Goal: Task Accomplishment & Management: Use online tool/utility

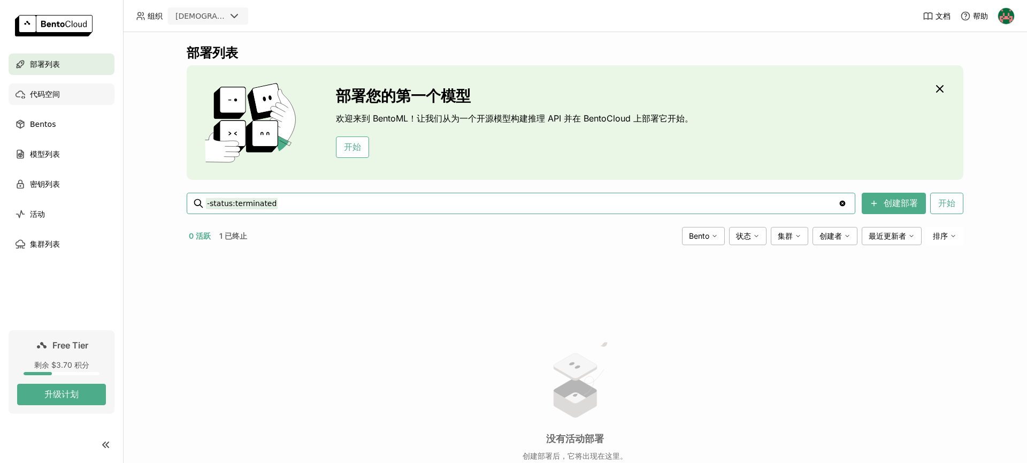
click at [68, 98] on div "代码空间" at bounding box center [62, 93] width 106 height 21
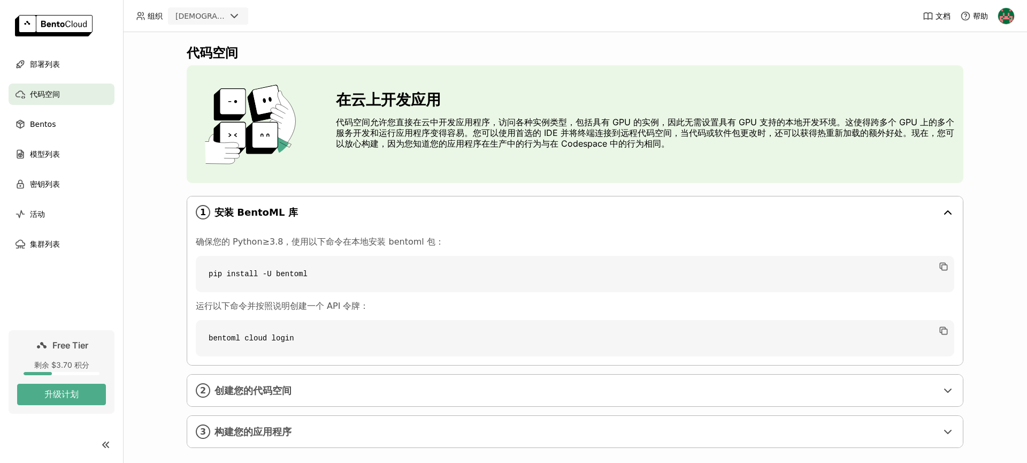
scroll to position [14, 0]
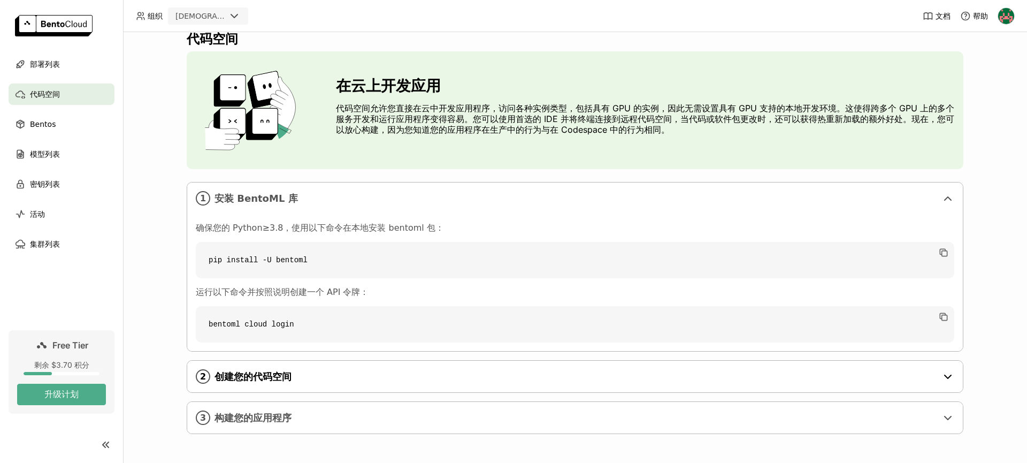
click at [294, 384] on div "2 创建您的代码空间" at bounding box center [575, 377] width 776 height 32
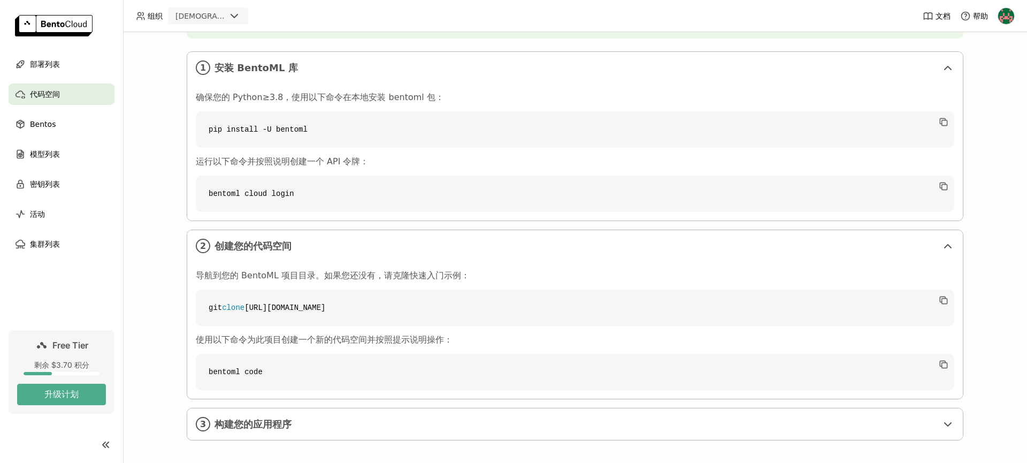
scroll to position [151, 0]
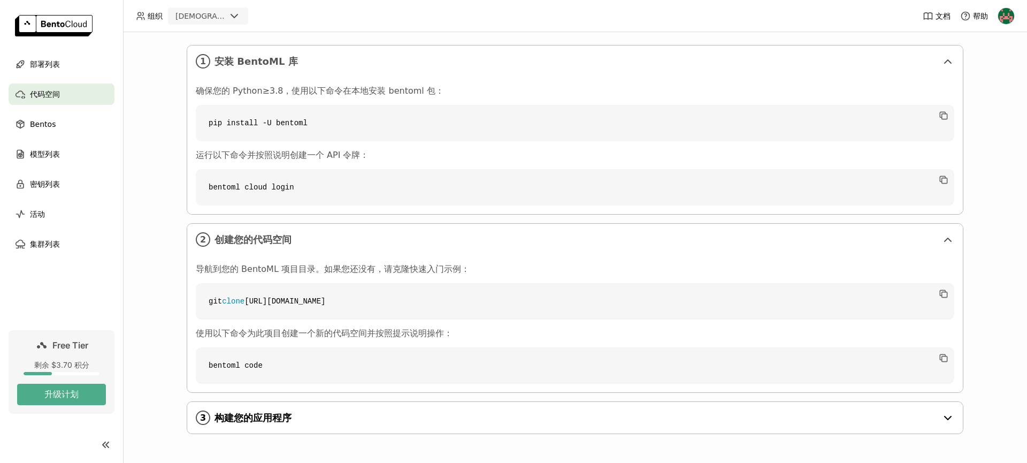
click at [288, 407] on div "3 构建您的应用程序" at bounding box center [575, 418] width 776 height 32
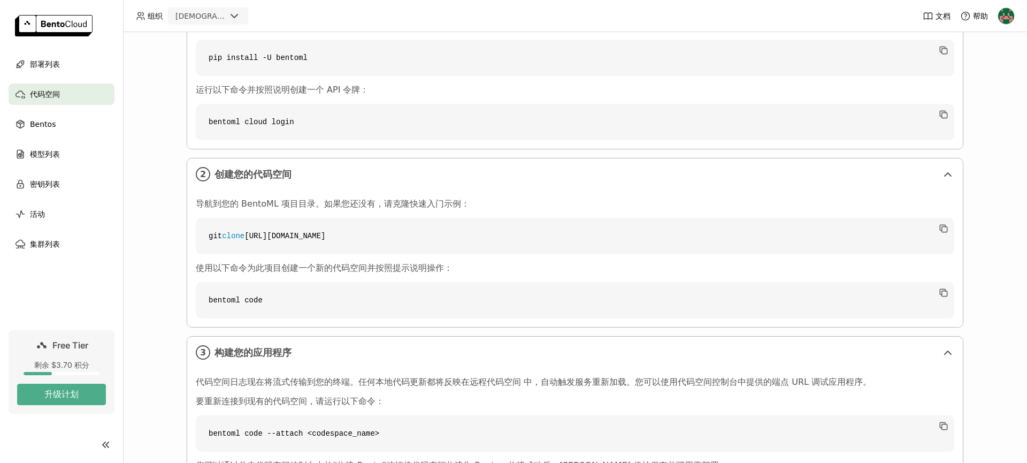
scroll to position [133, 0]
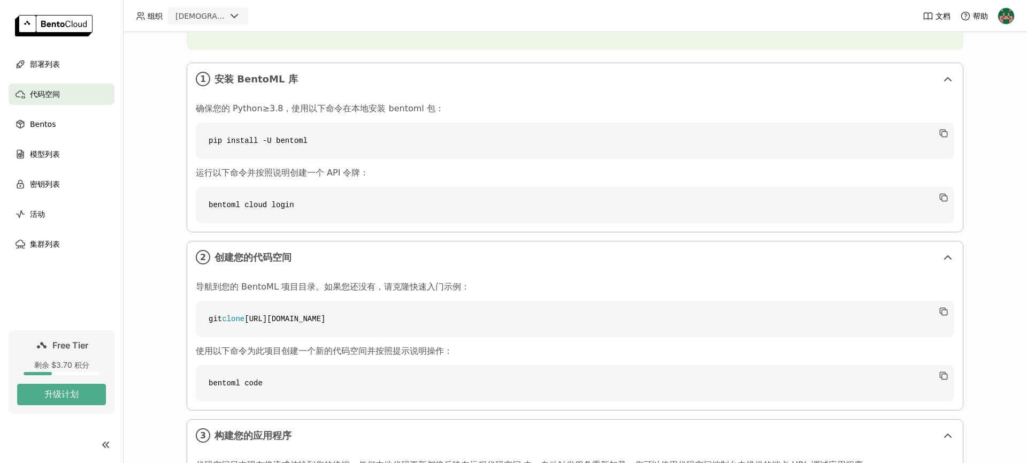
drag, startPoint x: 253, startPoint y: 318, endPoint x: 497, endPoint y: 319, distance: 243.5
click at [461, 320] on code "git clone [URL][DOMAIN_NAME]" at bounding box center [575, 319] width 759 height 36
copy code "[URL][DOMAIN_NAME]"
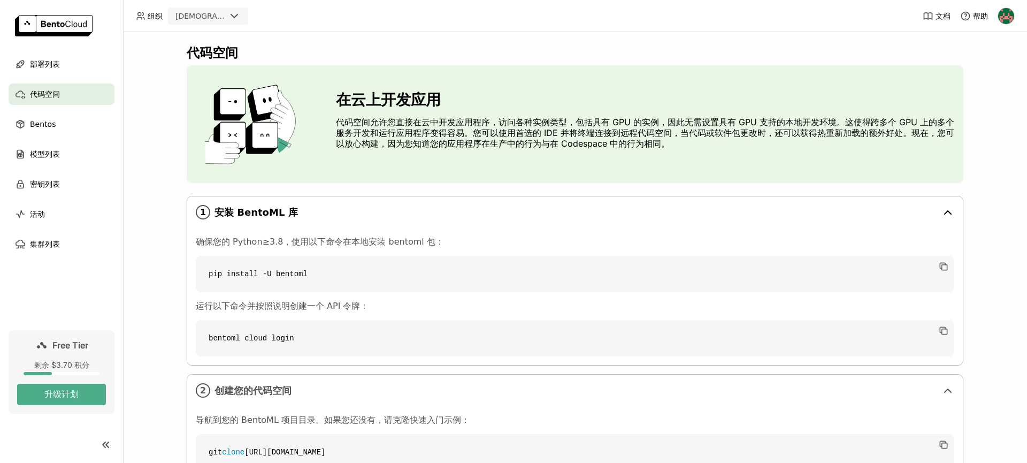
click at [950, 211] on icon at bounding box center [948, 212] width 13 height 13
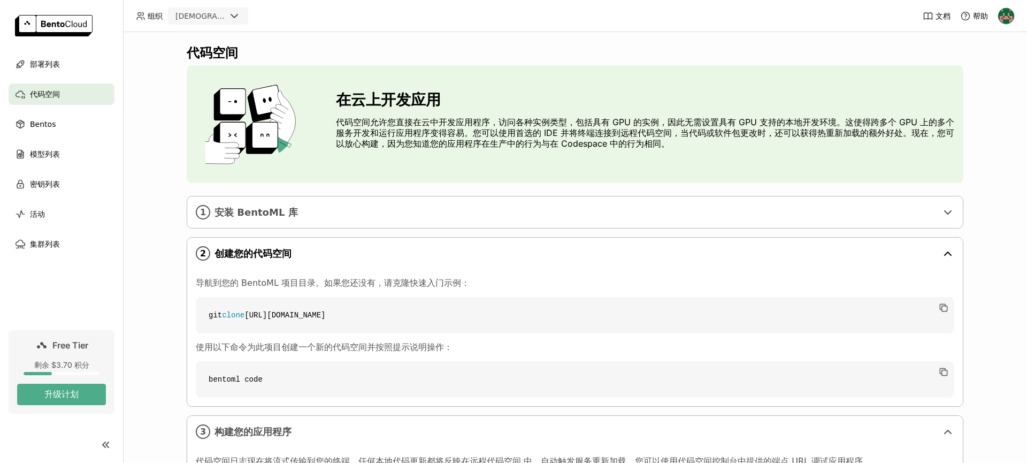
click at [945, 257] on icon at bounding box center [948, 253] width 13 height 13
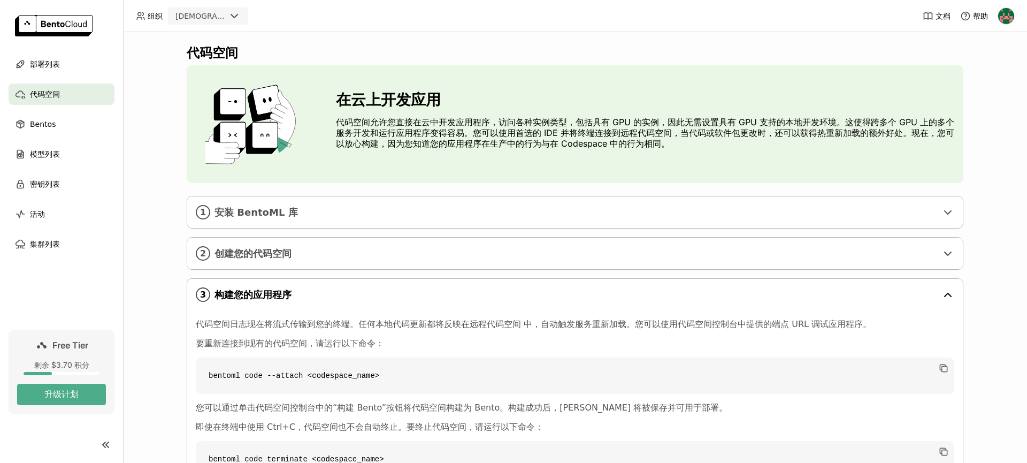
click at [947, 293] on icon at bounding box center [948, 294] width 6 height 3
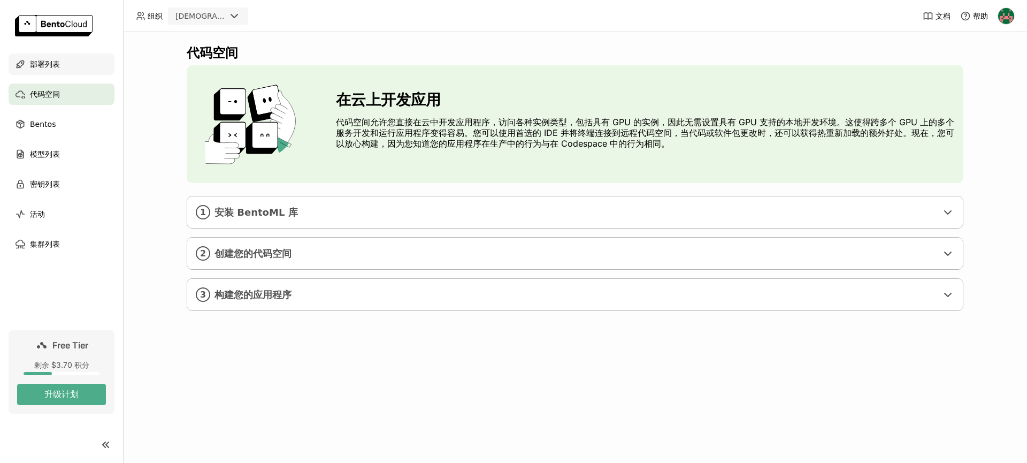
click at [72, 60] on div "部署列表" at bounding box center [62, 64] width 106 height 21
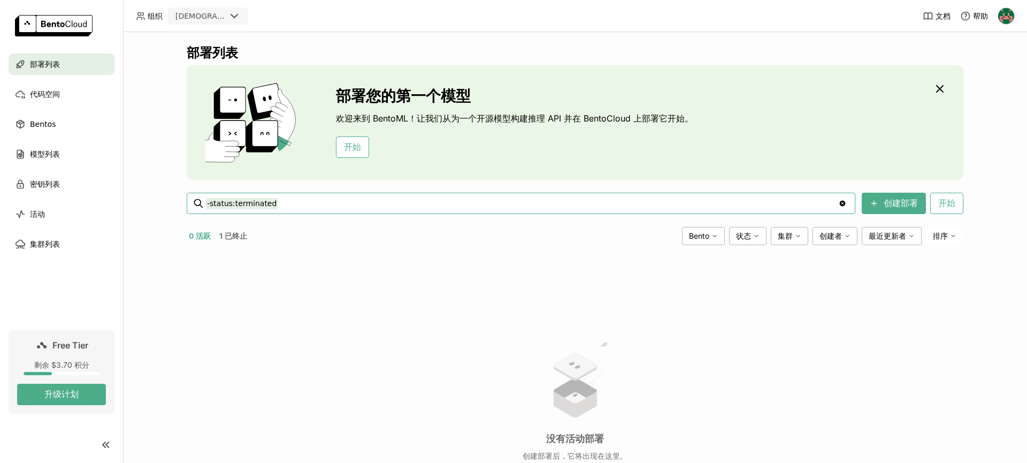
type input "-status:terminated"
click at [843, 203] on icon "Clear value" at bounding box center [843, 203] width 9 height 9
click at [889, 201] on button "创建部署" at bounding box center [894, 203] width 64 height 21
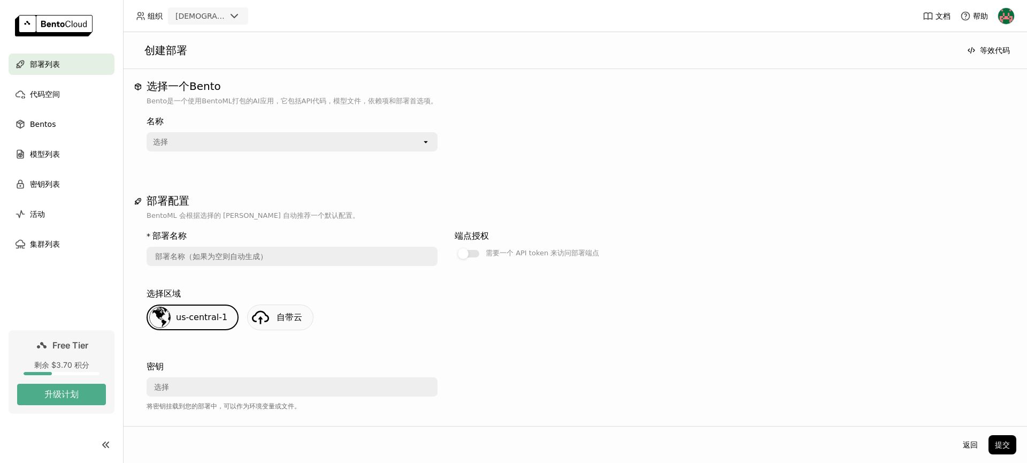
click at [413, 143] on div "选择" at bounding box center [285, 141] width 274 height 17
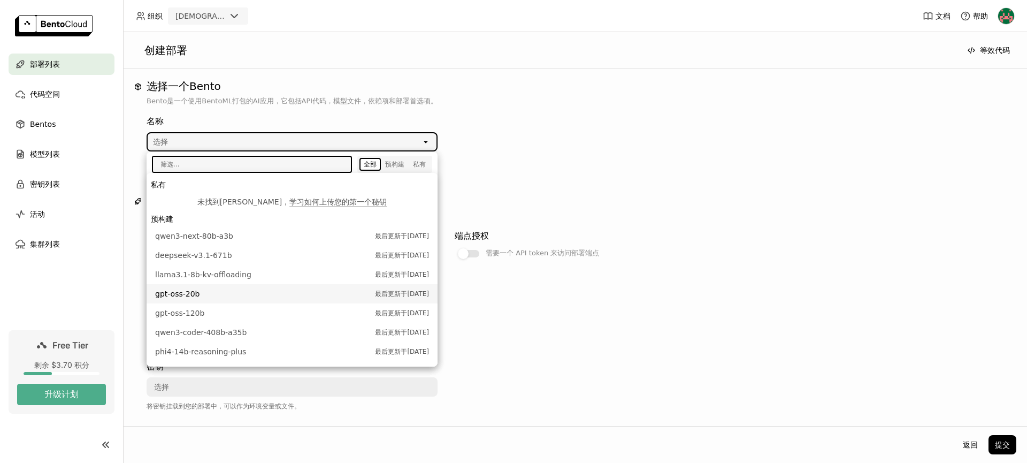
click at [212, 295] on span "gpt-oss-20b" at bounding box center [262, 293] width 215 height 11
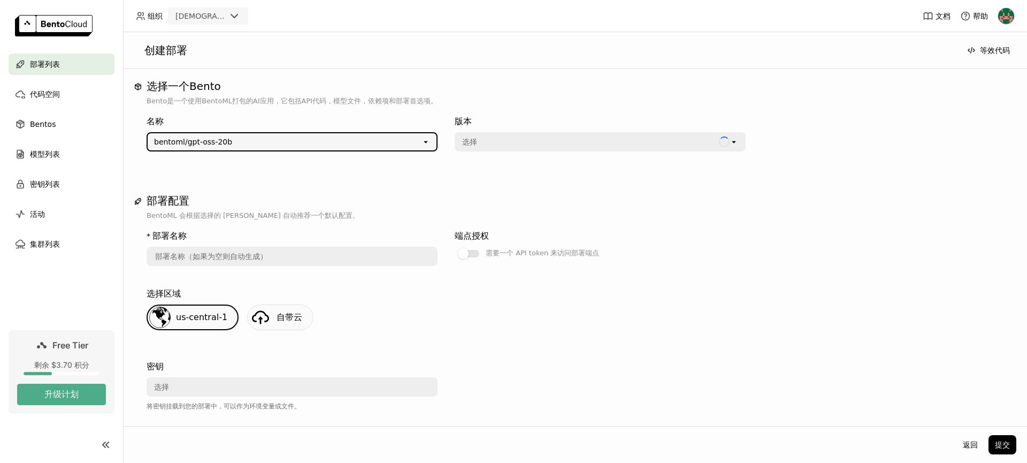
type input "gpt-oss-20-b-04j7"
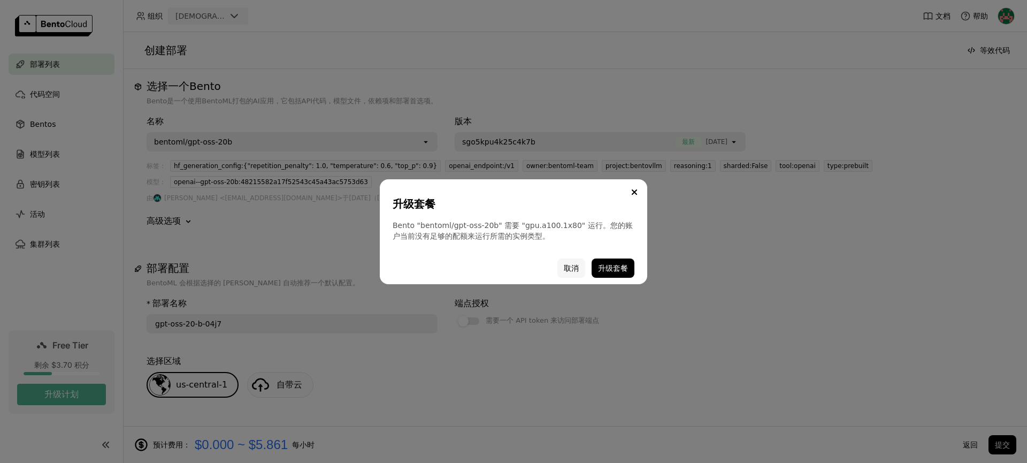
click at [569, 265] on button "取消" at bounding box center [572, 267] width 28 height 19
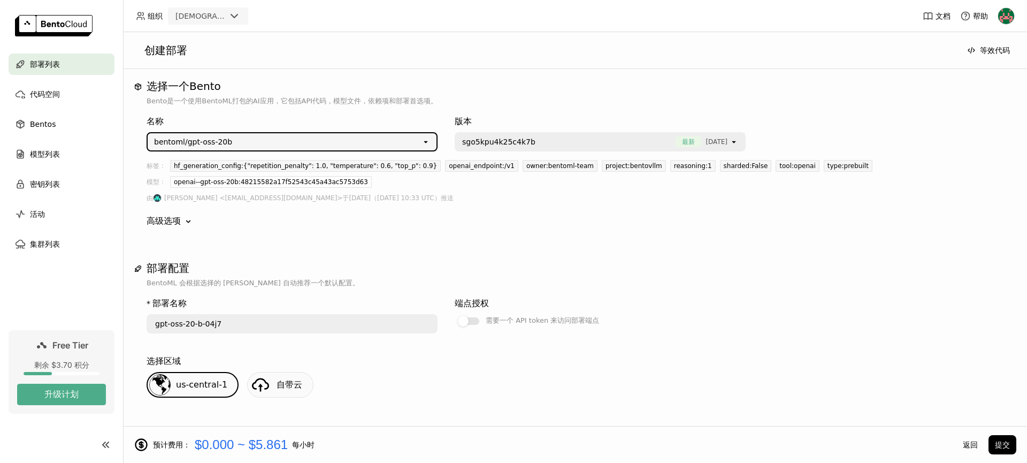
click at [359, 144] on div "bentoml/gpt-oss-20b" at bounding box center [285, 141] width 274 height 17
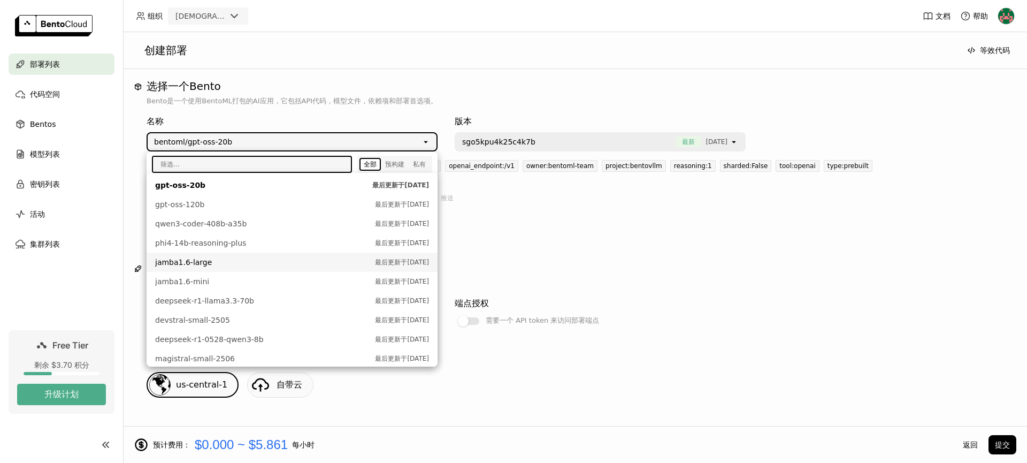
scroll to position [111, 0]
type input "q"
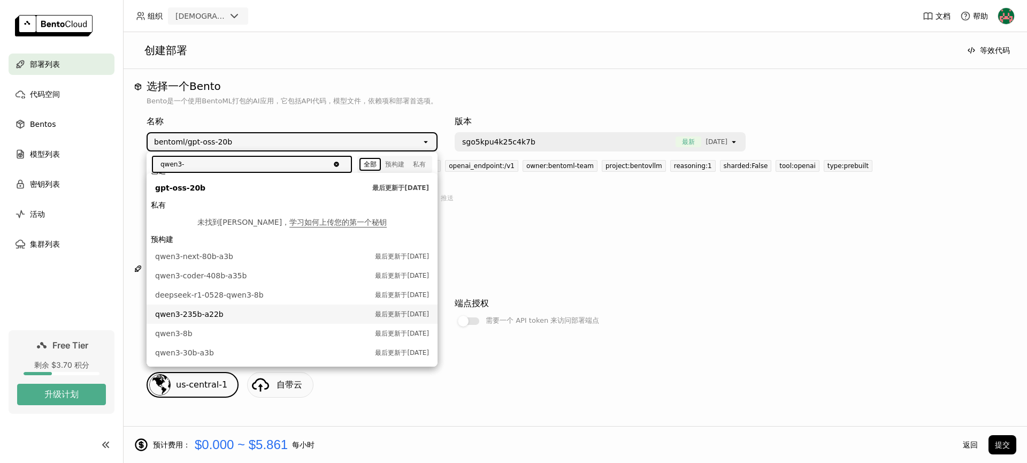
scroll to position [13, 0]
type input "qwen3-"
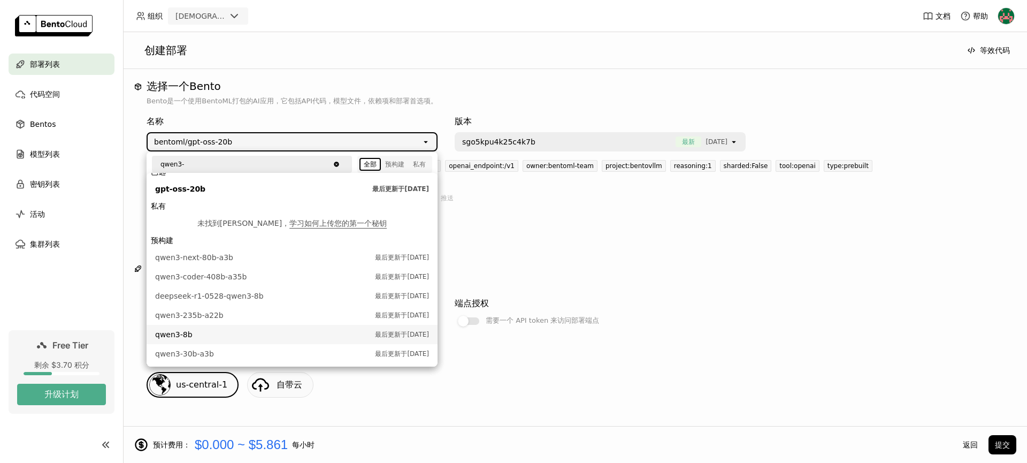
click at [215, 337] on span "qwen3-8b" at bounding box center [262, 334] width 215 height 11
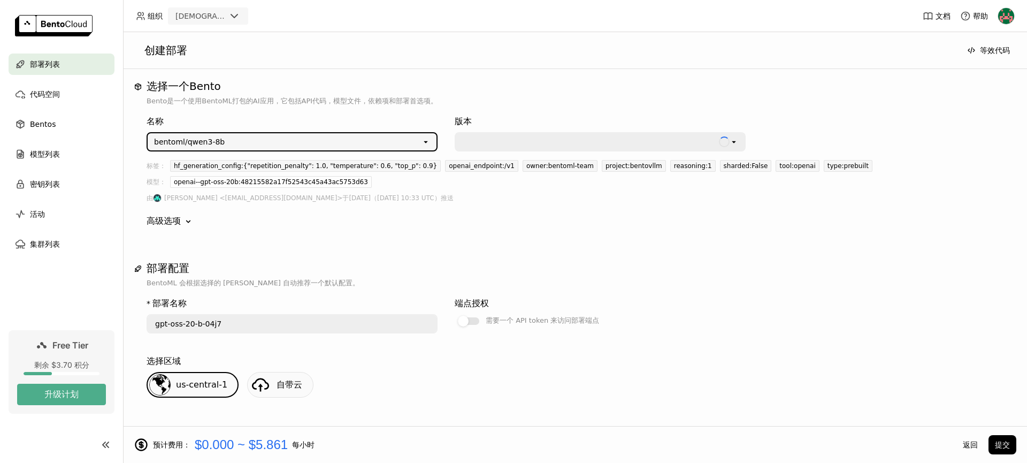
type input "qwen-3-8-b-iqy5"
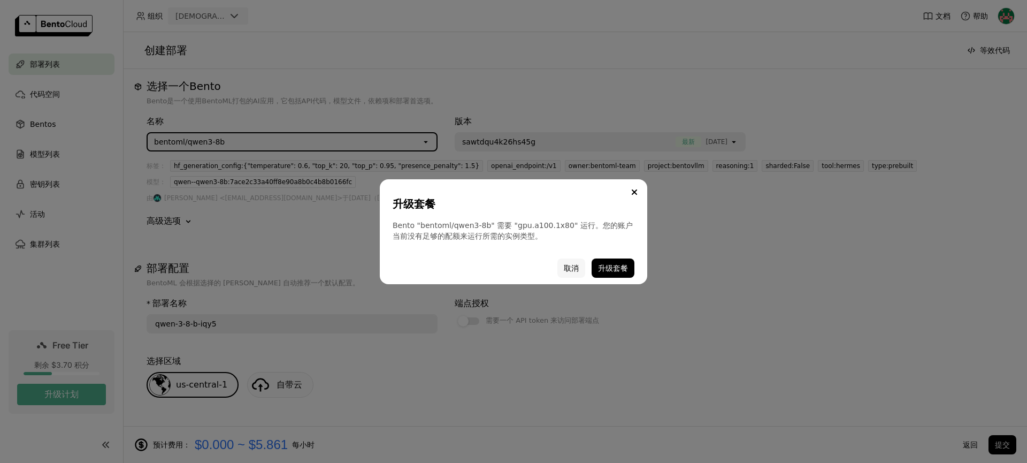
click at [570, 267] on button "取消" at bounding box center [572, 267] width 28 height 19
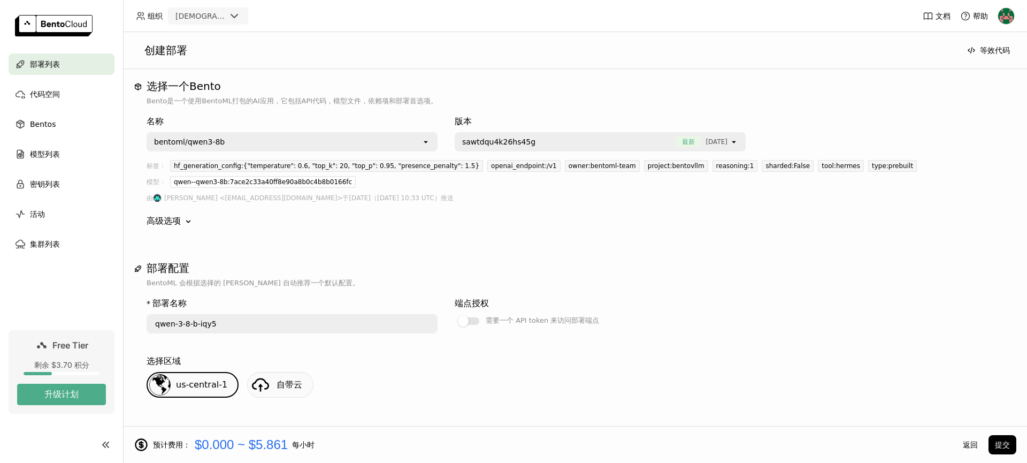
click at [305, 140] on div "bentoml/qwen3-8b" at bounding box center [285, 141] width 274 height 17
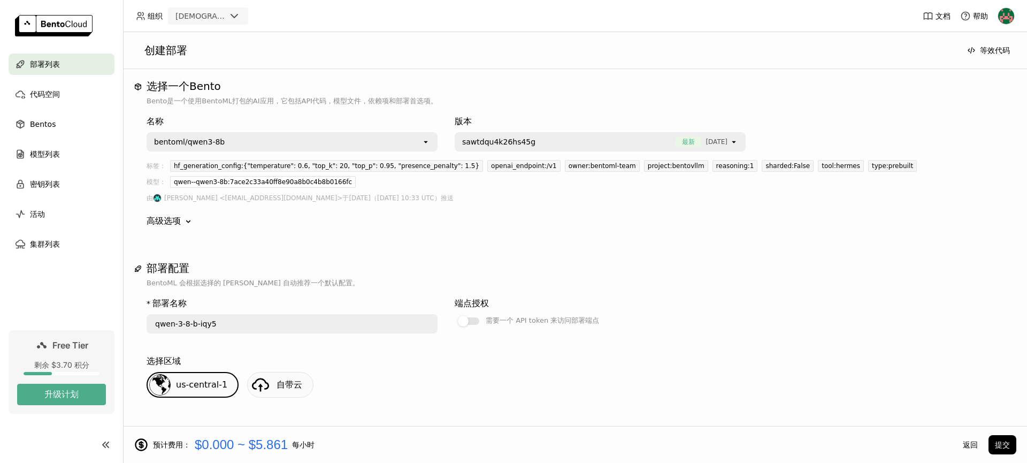
click at [192, 223] on icon "Down" at bounding box center [188, 221] width 11 height 11
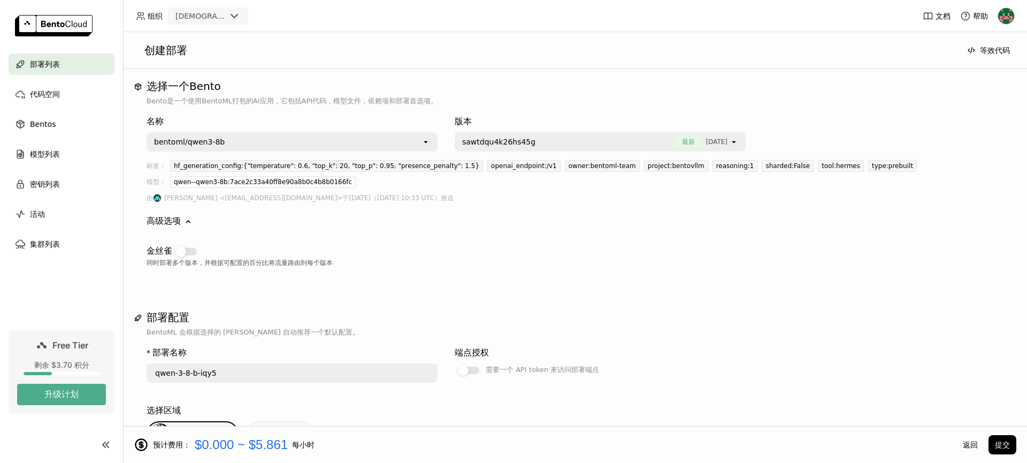
click at [189, 253] on div at bounding box center [186, 251] width 21 height 7
click at [172, 245] on input "checkbox" at bounding box center [172, 245] width 0 height 0
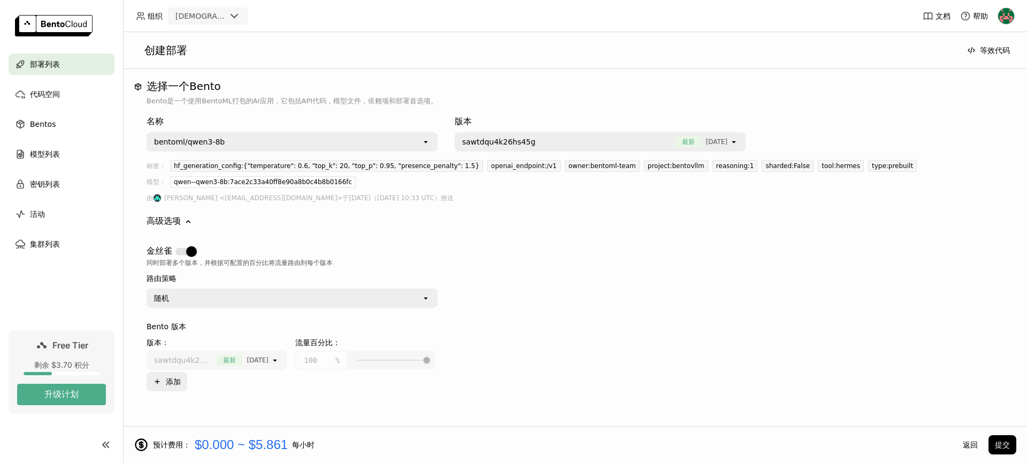
click at [212, 297] on div "随机" at bounding box center [285, 298] width 274 height 17
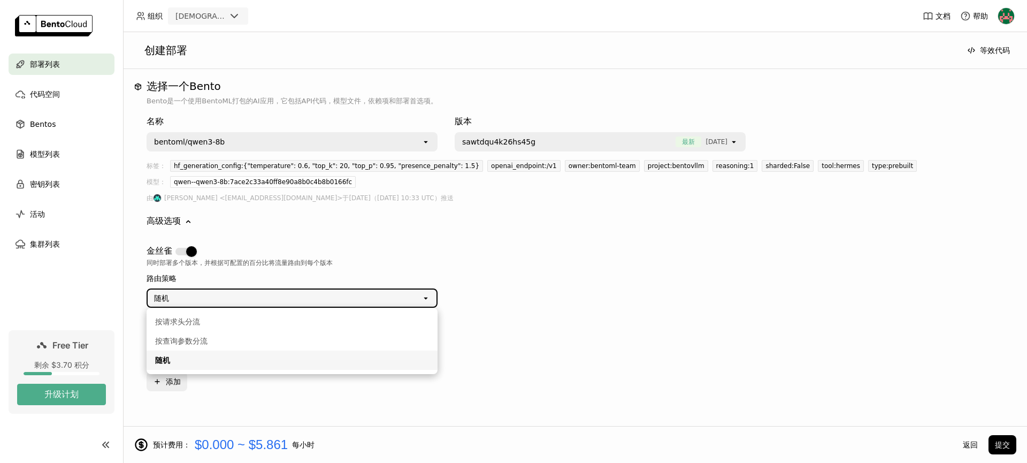
click at [212, 297] on div "随机" at bounding box center [285, 298] width 274 height 17
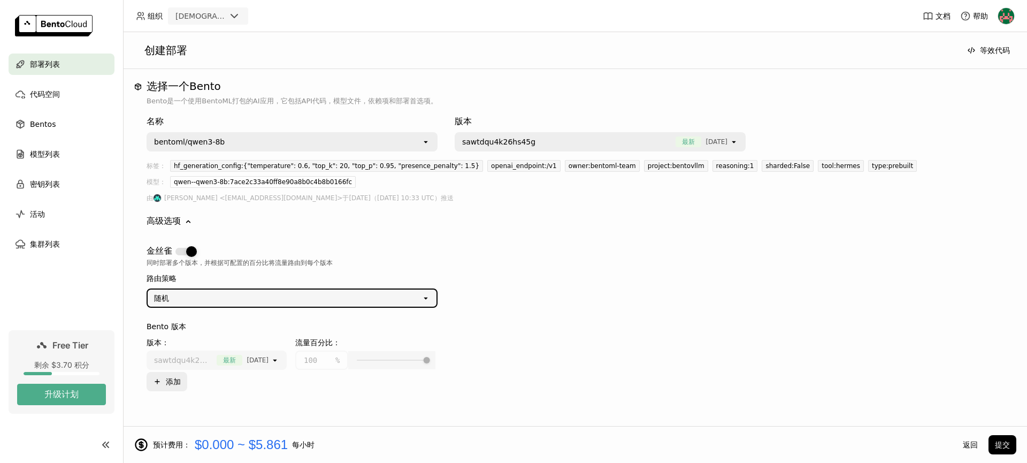
click at [176, 253] on div at bounding box center [186, 251] width 21 height 7
click at [172, 245] on input "checkbox" at bounding box center [172, 245] width 0 height 0
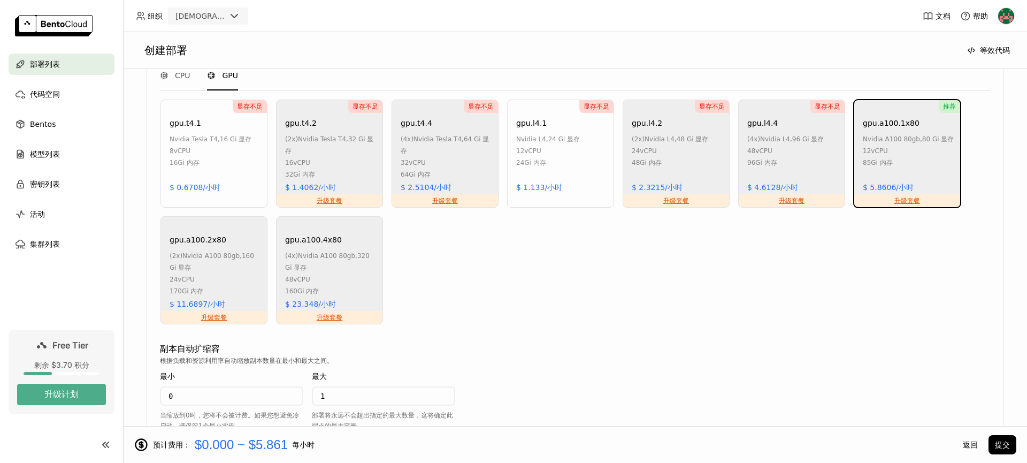
scroll to position [825, 0]
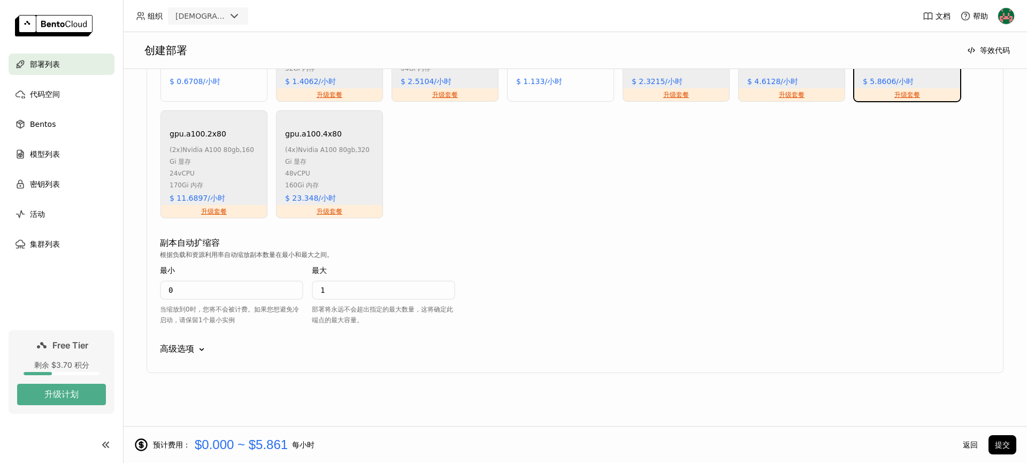
click at [192, 351] on div "高级选项" at bounding box center [177, 348] width 34 height 13
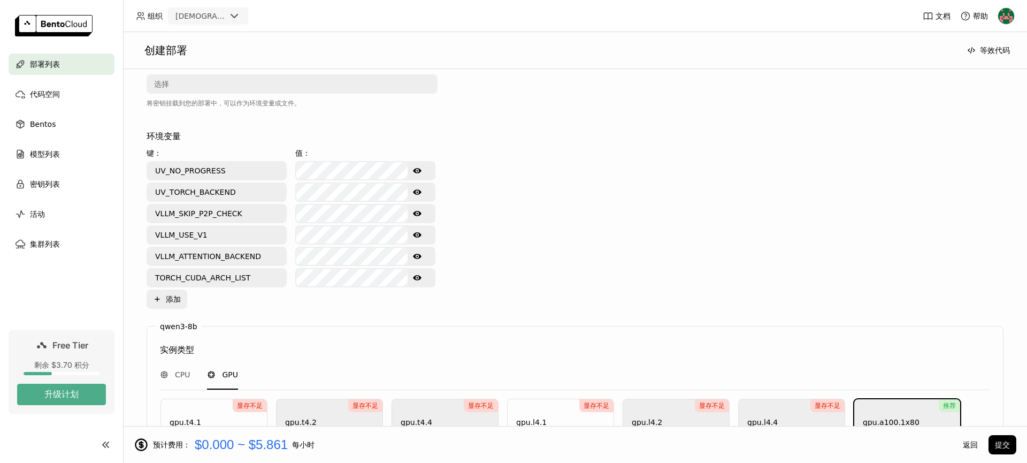
scroll to position [419, 0]
click at [179, 295] on button "Plus 添加" at bounding box center [167, 299] width 41 height 19
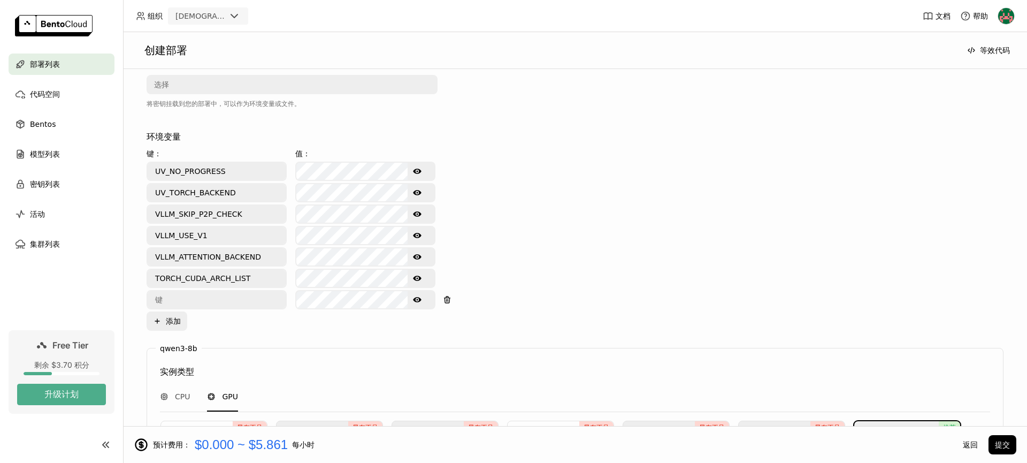
click at [447, 300] on icon "button" at bounding box center [447, 299] width 9 height 9
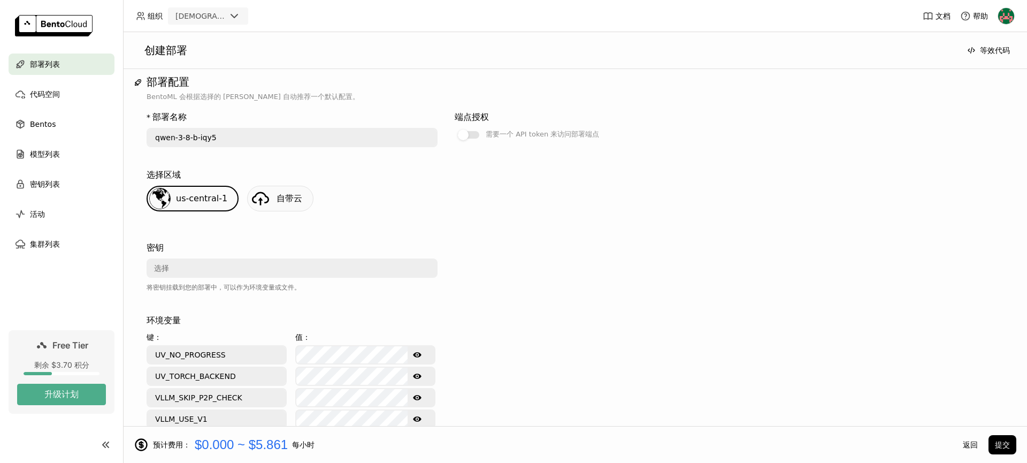
scroll to position [257, 0]
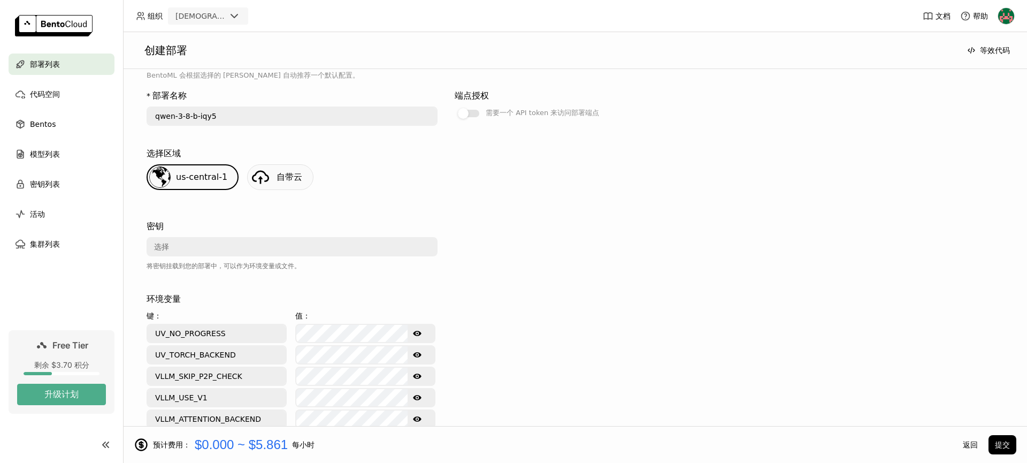
click at [272, 166] on link "自带云" at bounding box center [280, 177] width 66 height 26
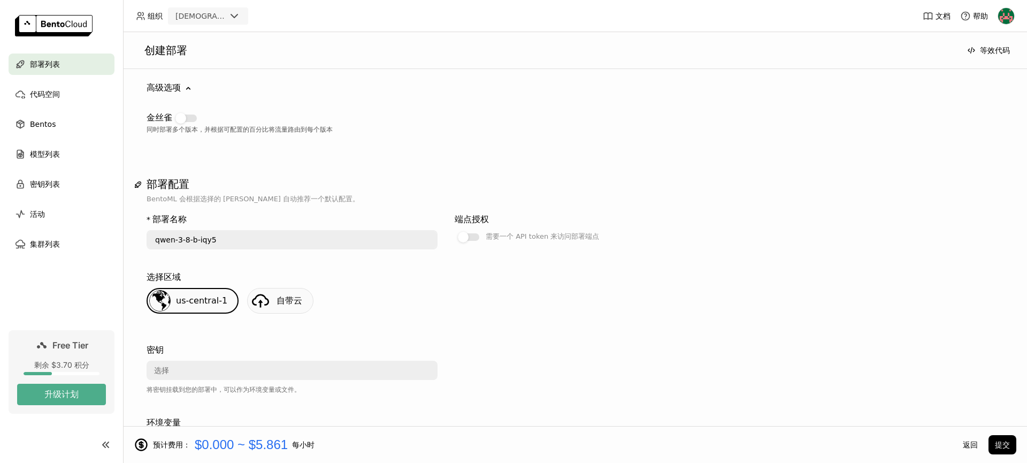
scroll to position [0, 0]
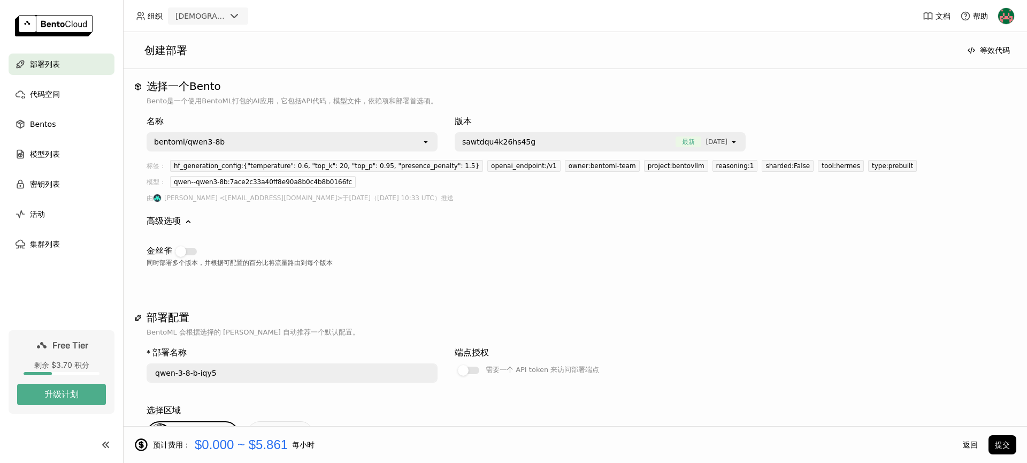
click at [58, 26] on img at bounding box center [54, 25] width 78 height 21
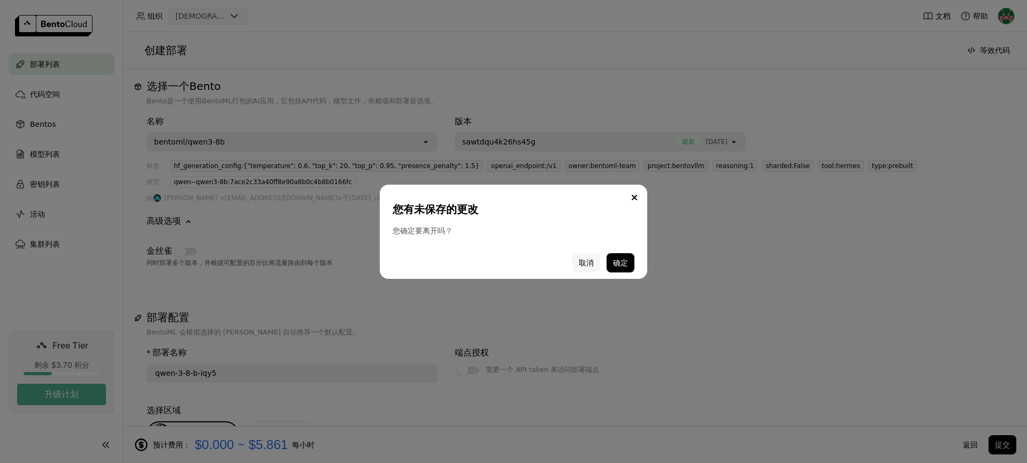
click at [589, 259] on button "取消" at bounding box center [587, 262] width 28 height 19
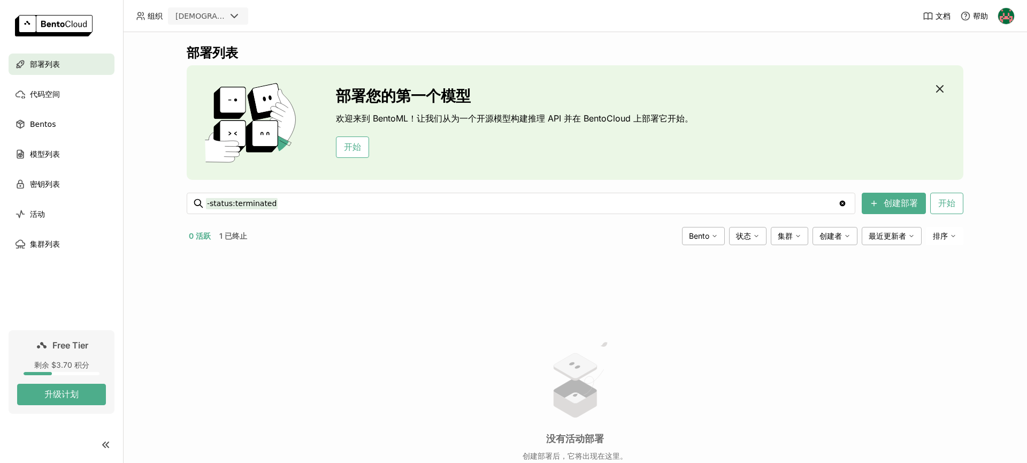
click at [939, 88] on icon "button" at bounding box center [940, 88] width 13 height 13
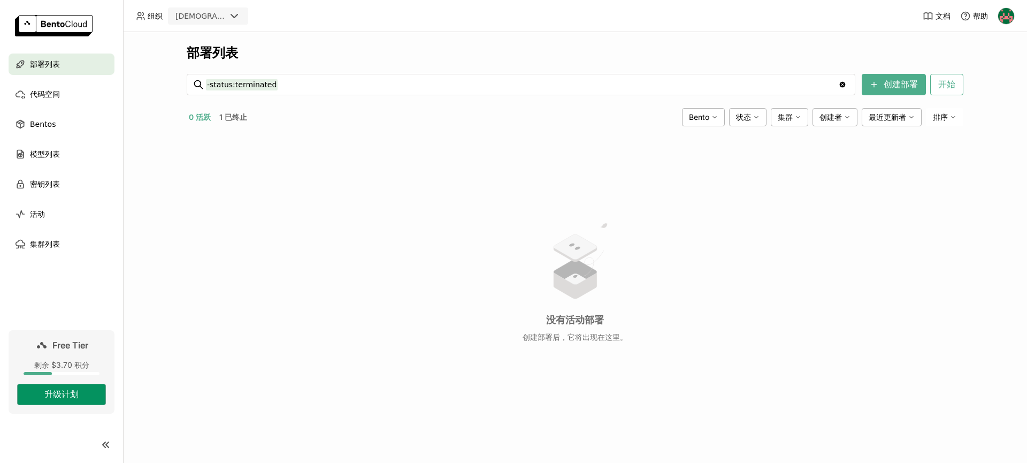
click at [65, 397] on button "升级计划" at bounding box center [61, 394] width 89 height 21
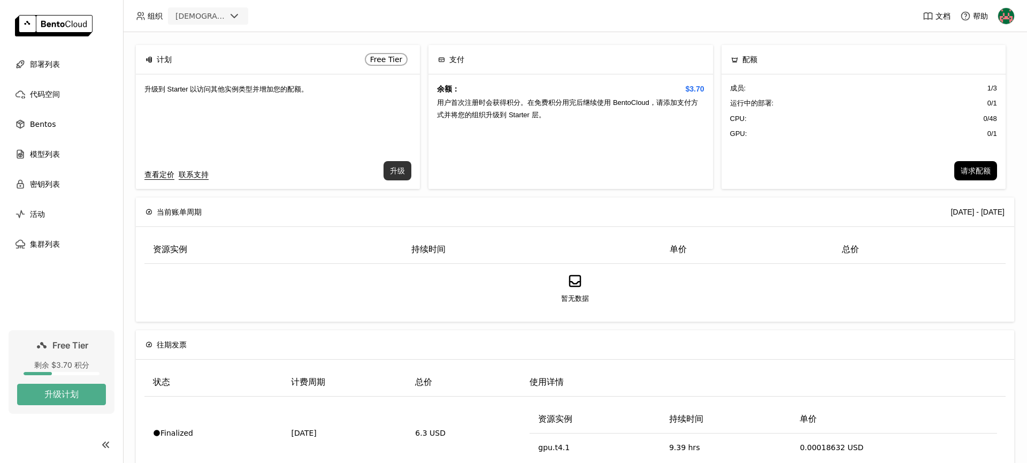
click at [404, 172] on button "升级" at bounding box center [398, 170] width 28 height 19
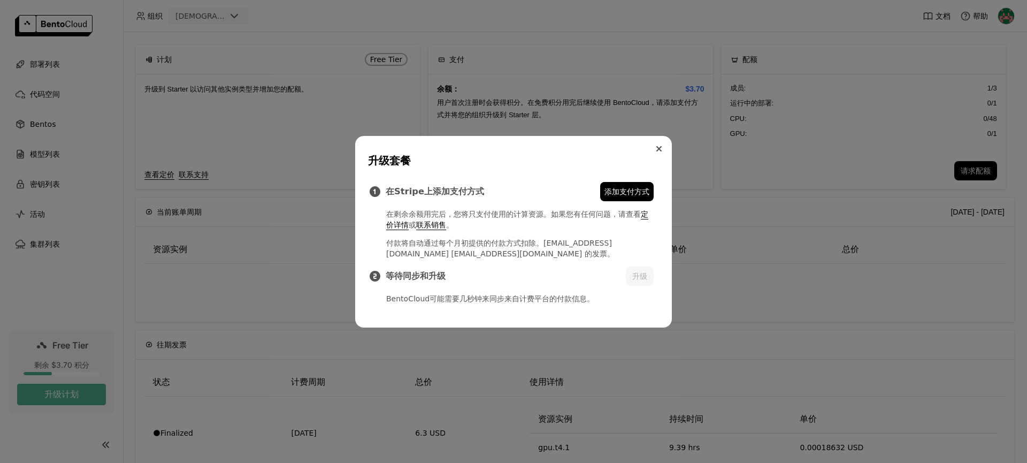
click at [663, 142] on button "Close" at bounding box center [659, 148] width 13 height 13
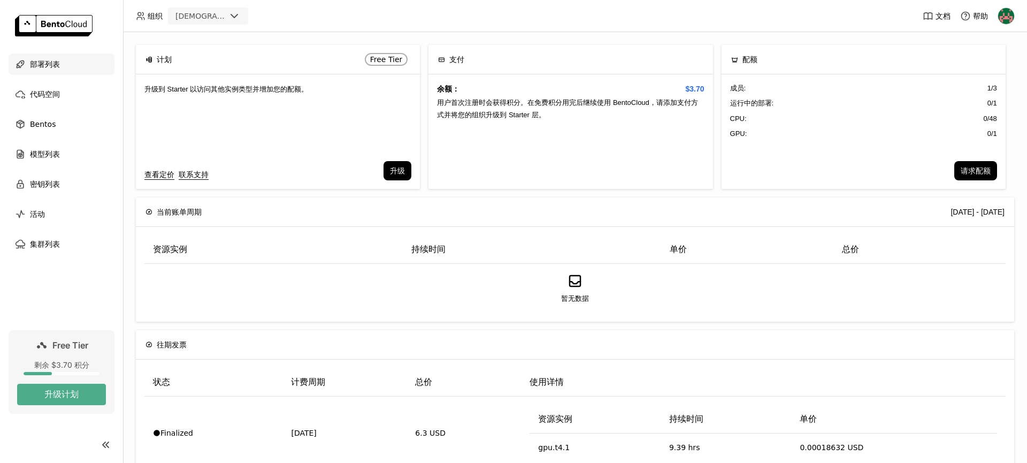
click at [65, 65] on div "部署列表" at bounding box center [62, 64] width 106 height 21
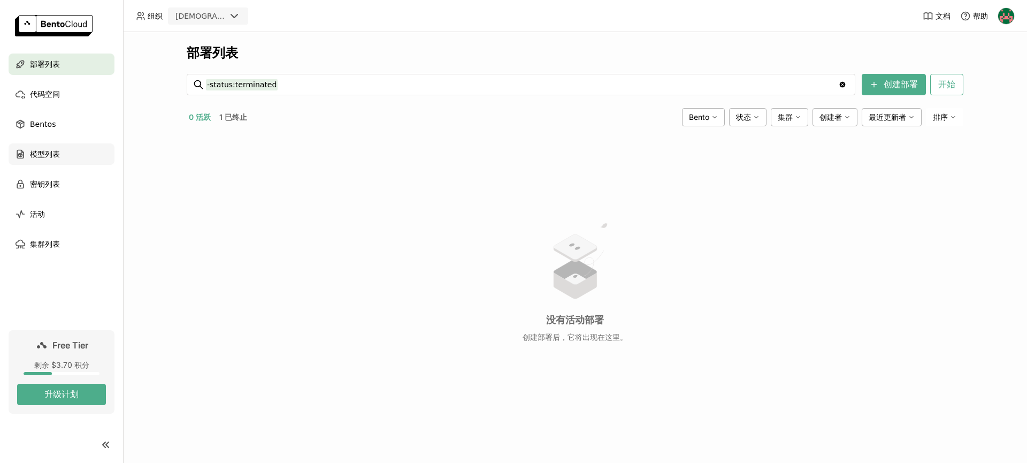
click at [69, 158] on div "模型列表" at bounding box center [62, 153] width 106 height 21
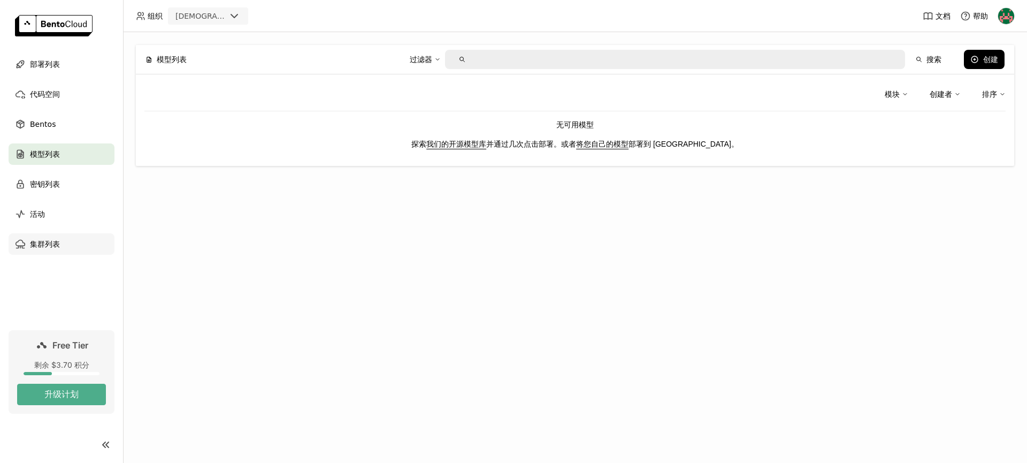
click at [73, 245] on div "集群列表" at bounding box center [62, 243] width 106 height 21
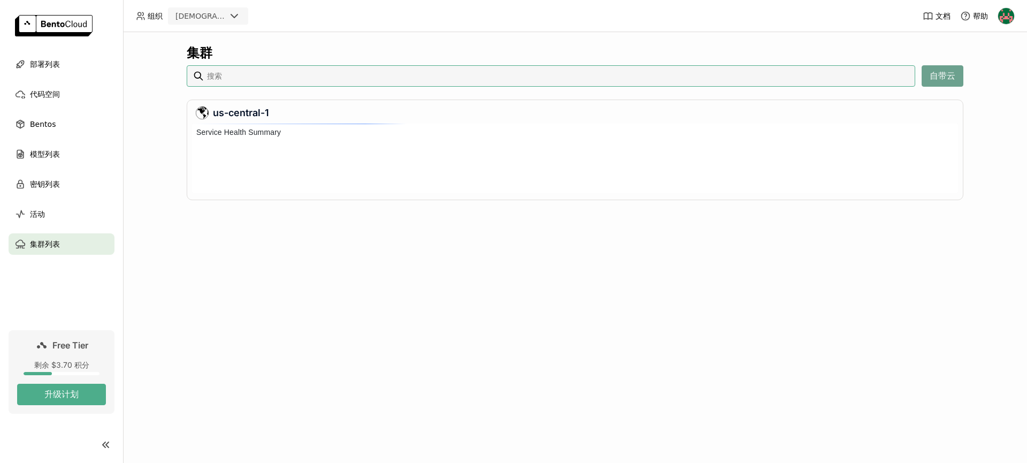
scroll to position [70, 766]
click at [941, 77] on button "自带云" at bounding box center [943, 75] width 42 height 21
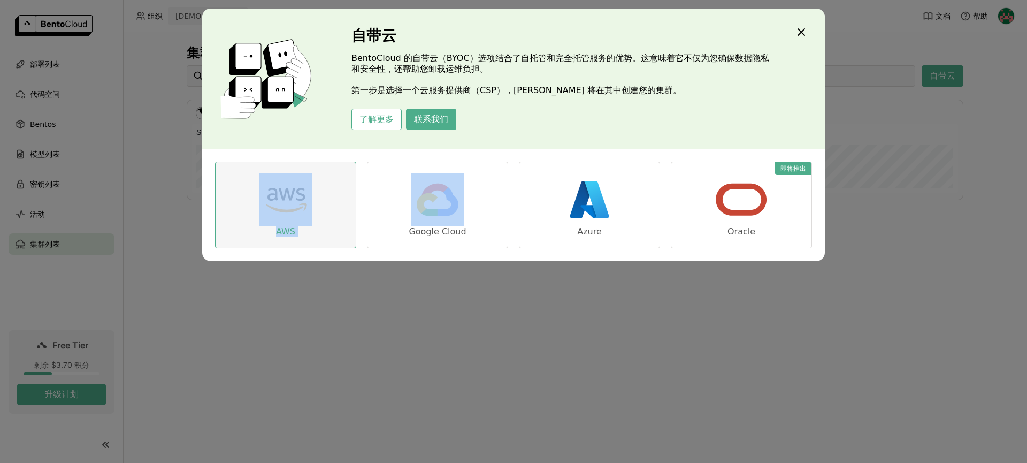
click at [291, 214] on img "dialog" at bounding box center [286, 200] width 54 height 54
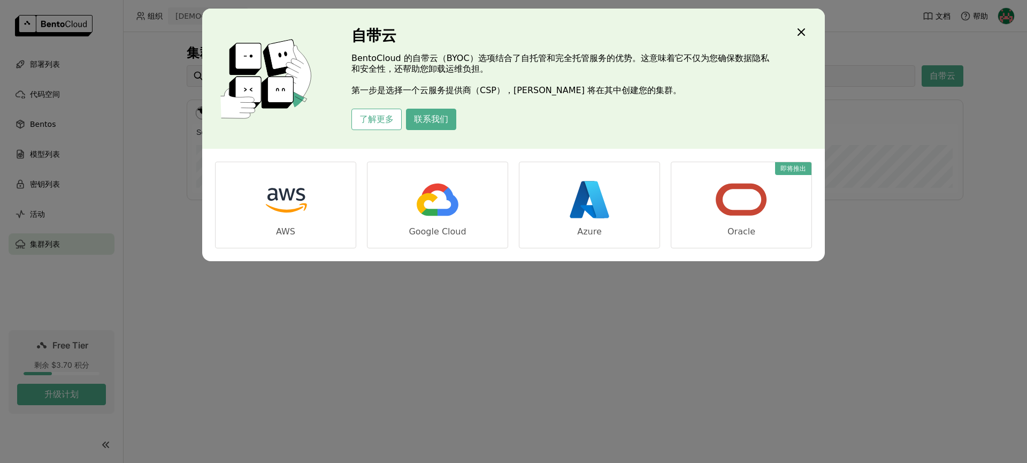
click at [803, 32] on icon "Close" at bounding box center [801, 32] width 13 height 13
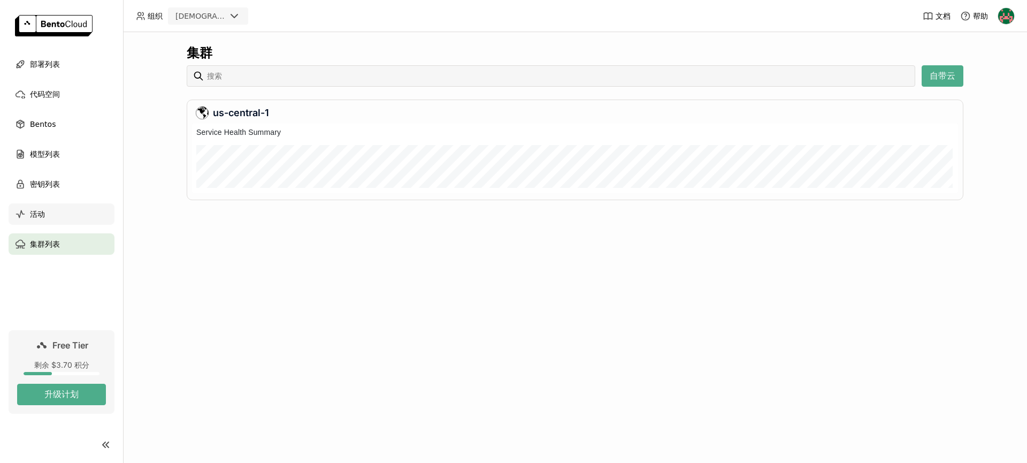
click at [74, 221] on div "活动" at bounding box center [62, 213] width 106 height 21
